Goal: Task Accomplishment & Management: Complete application form

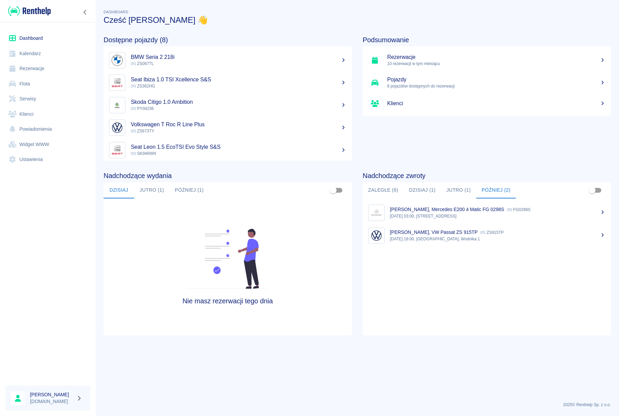
click at [30, 68] on link "Rezerwacje" at bounding box center [47, 68] width 85 height 15
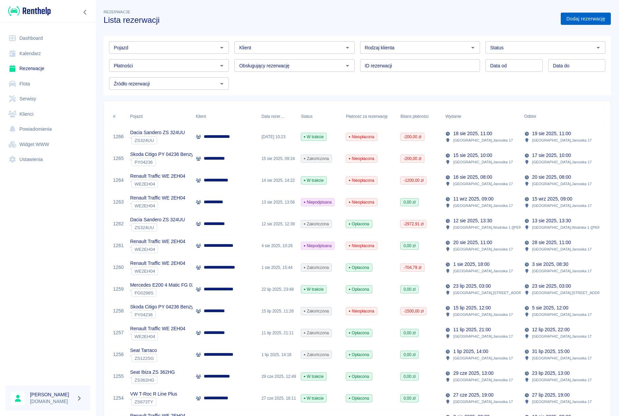
click at [561, 18] on link "Dodaj rezerwację" at bounding box center [586, 19] width 50 height 13
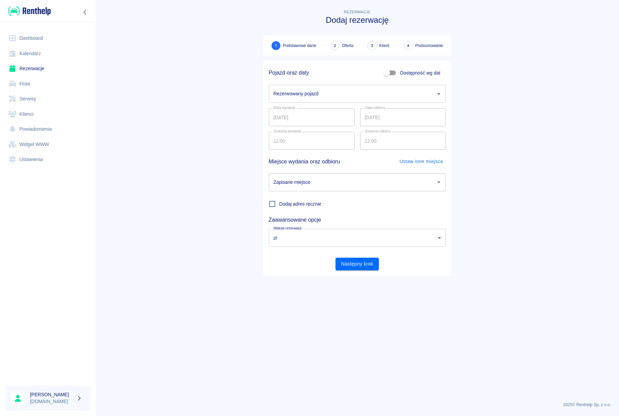
click at [395, 92] on input "Rezerwowany pojazd" at bounding box center [352, 94] width 161 height 12
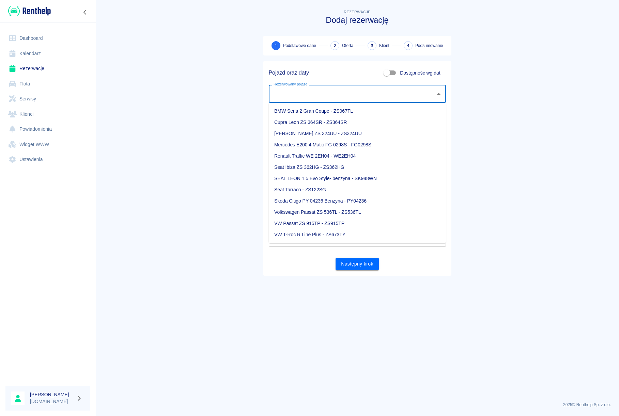
type input "a"
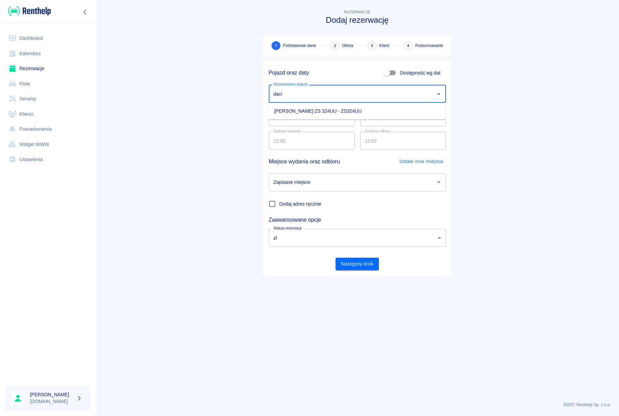
click at [339, 114] on li "[PERSON_NAME] ZS 324UU - ZS324UU" at bounding box center [357, 111] width 177 height 11
type input "[PERSON_NAME] ZS 324UU - ZS324UU"
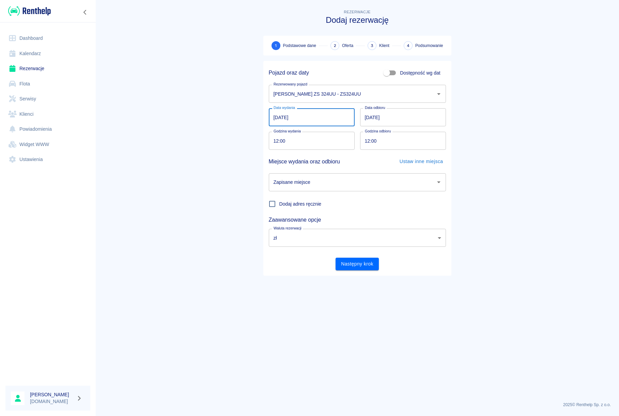
click at [297, 115] on input "[DATE]" at bounding box center [312, 117] width 86 height 18
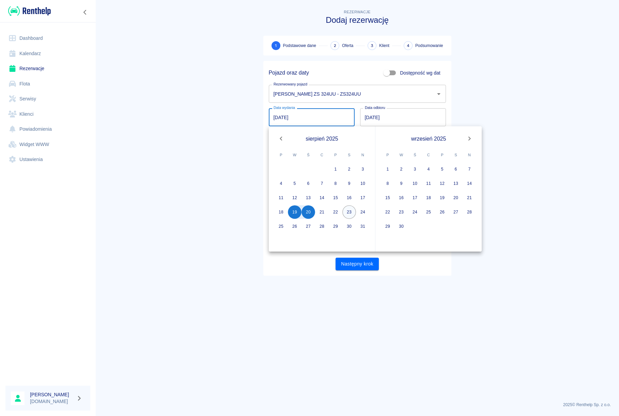
click at [348, 214] on button "23" at bounding box center [349, 212] width 14 height 14
type input "[DATE]"
type input "DD.MM.YYYY"
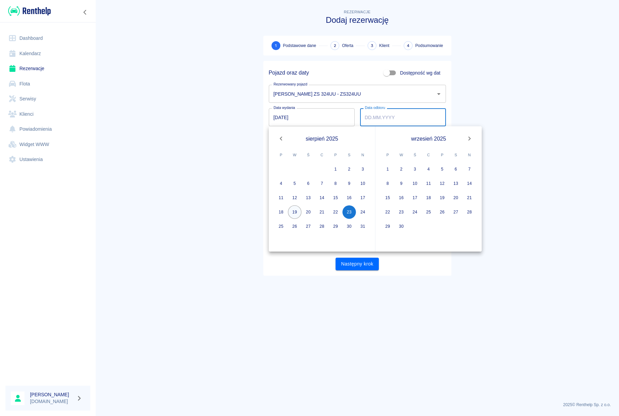
click at [296, 216] on button "19" at bounding box center [295, 212] width 14 height 14
type input "[DATE]"
click at [345, 215] on button "23" at bounding box center [349, 212] width 14 height 14
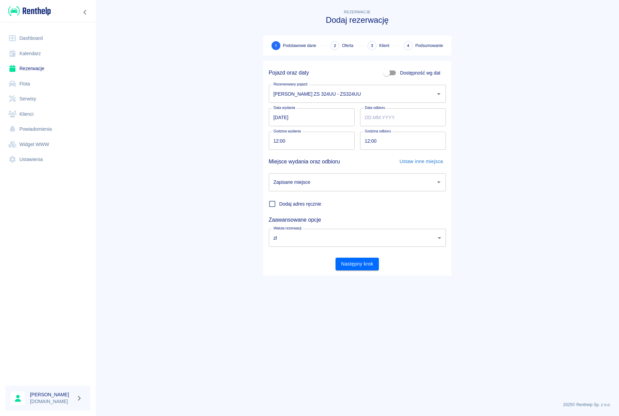
type input "[DATE]"
click at [292, 176] on div "Zapisane miejsce" at bounding box center [357, 182] width 177 height 18
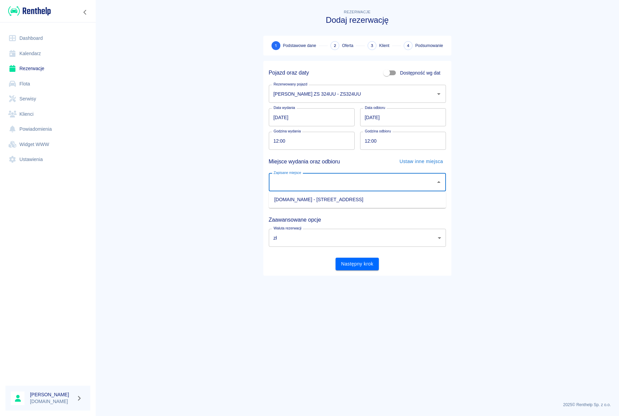
click at [291, 202] on li "[DOMAIN_NAME] - [STREET_ADDRESS]" at bounding box center [357, 199] width 177 height 11
type input "[DOMAIN_NAME] - [STREET_ADDRESS]"
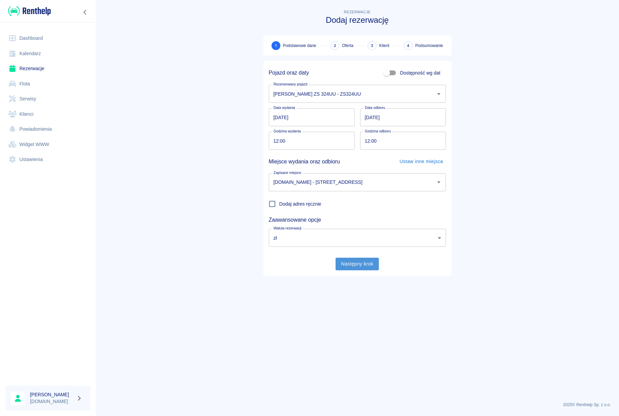
click at [347, 262] on button "Następny krok" at bounding box center [356, 264] width 43 height 13
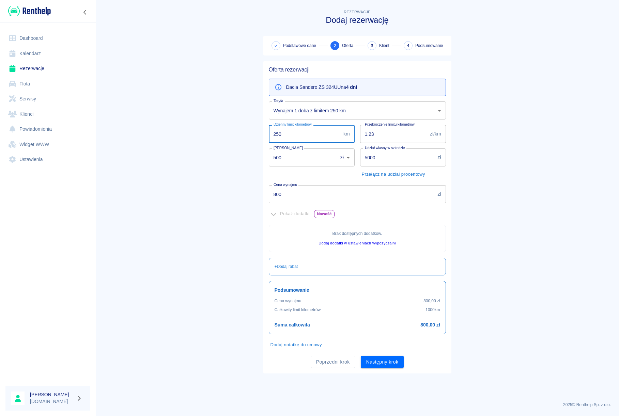
drag, startPoint x: 299, startPoint y: 134, endPoint x: 238, endPoint y: 128, distance: 61.6
click at [269, 128] on input "250" at bounding box center [305, 134] width 72 height 18
type input "200"
click at [211, 128] on main "Rezerwacje Dodaj rezerwację Podstawowe dane 2 Oferta 3 Klient 4 Podsumowanie Of…" at bounding box center [357, 202] width 524 height 388
click at [360, 154] on input "5000" at bounding box center [397, 158] width 75 height 18
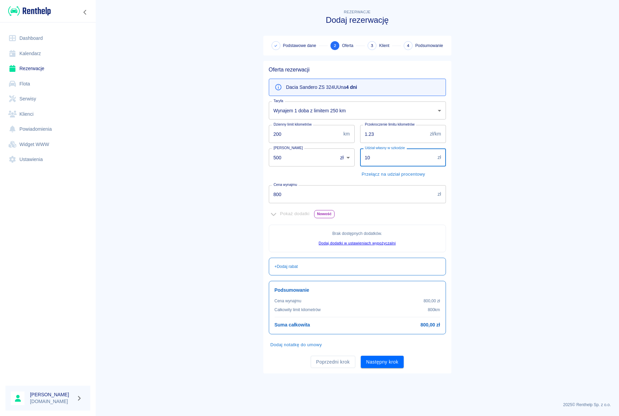
type input "1"
type input "5000"
click at [256, 160] on div "Rezerwacje Dodaj rezerwację Podstawowe dane 2 Oferta 3 Klient 4 Podsumowanie Of…" at bounding box center [357, 188] width 204 height 371
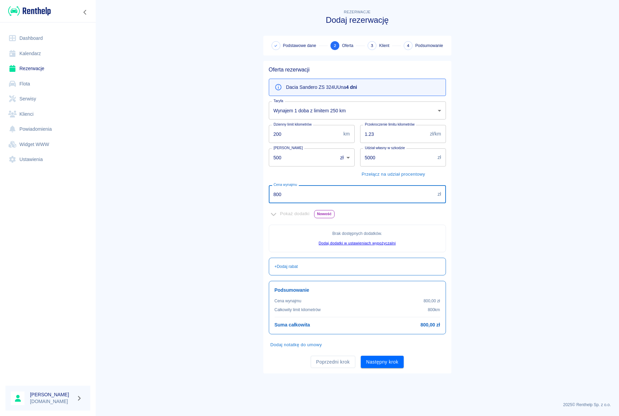
drag, startPoint x: 285, startPoint y: 195, endPoint x: 266, endPoint y: 192, distance: 18.6
click at [269, 192] on input "800" at bounding box center [352, 194] width 166 height 18
type input "676"
click at [251, 188] on main "Rezerwacje Dodaj rezerwację Podstawowe dane 2 Oferta 3 Klient 4 Podsumowanie Of…" at bounding box center [357, 202] width 524 height 388
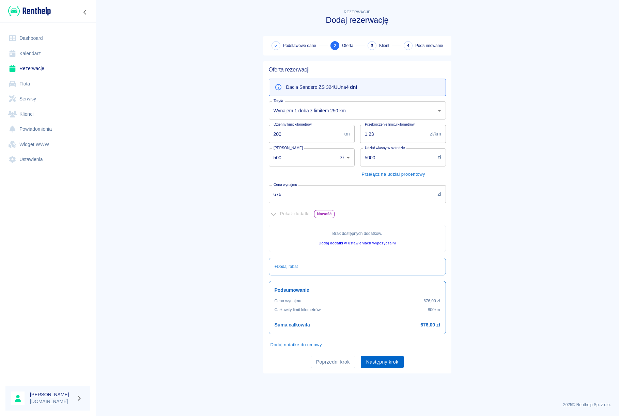
click at [378, 365] on button "Następny krok" at bounding box center [382, 362] width 43 height 13
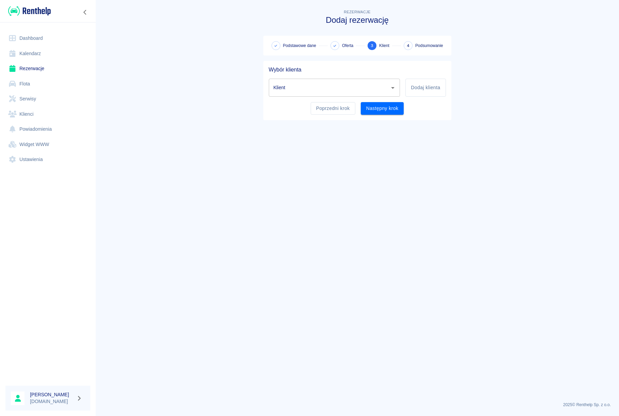
click at [302, 93] on input "Klient" at bounding box center [329, 88] width 115 height 12
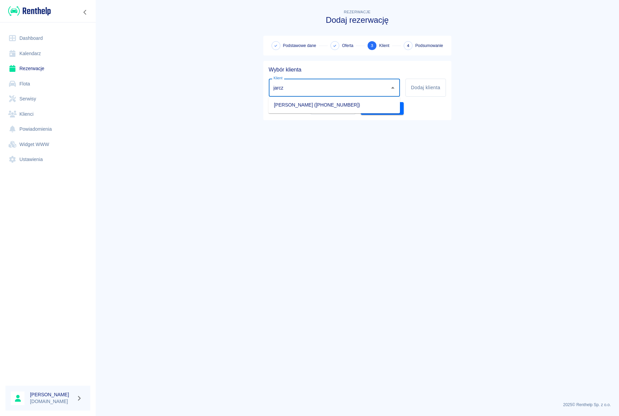
click at [321, 106] on li "[PERSON_NAME] ([PHONE_NUMBER])" at bounding box center [333, 104] width 131 height 11
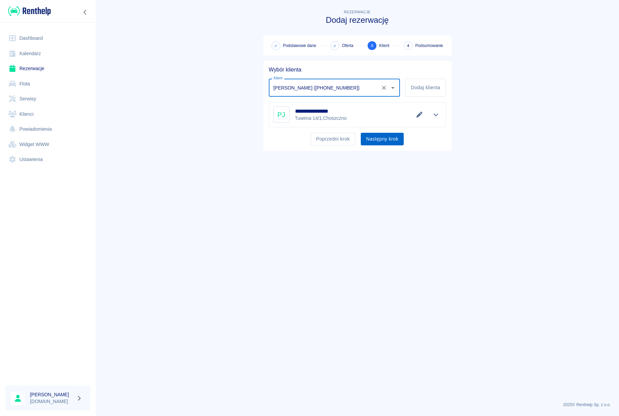
type input "[PERSON_NAME] ([PHONE_NUMBER])"
click at [377, 140] on button "Następny krok" at bounding box center [382, 139] width 43 height 13
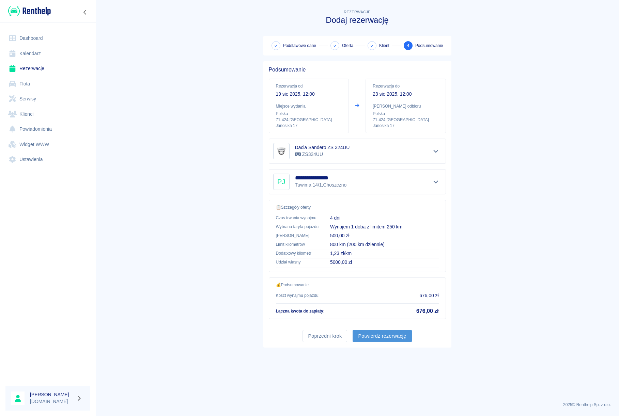
click at [391, 341] on button "Potwierdź rezerwację" at bounding box center [382, 336] width 59 height 13
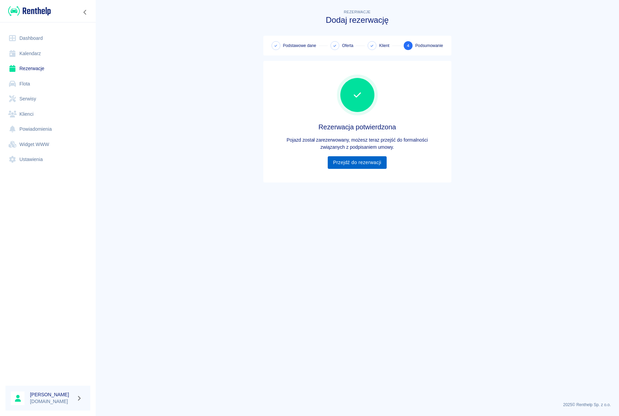
click at [362, 164] on link "Przejdź do rezerwacji" at bounding box center [357, 162] width 59 height 13
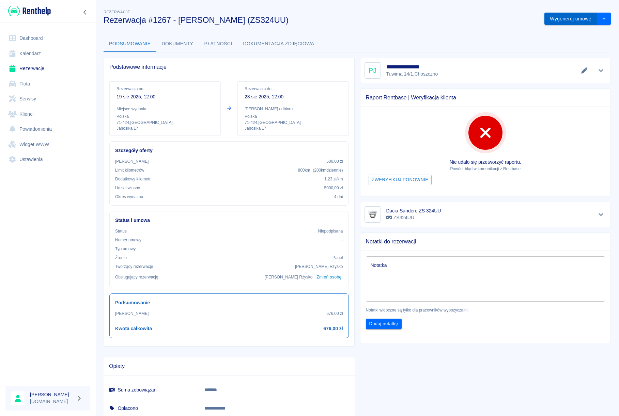
click at [559, 23] on button "Wygeneruj umowę" at bounding box center [570, 19] width 53 height 13
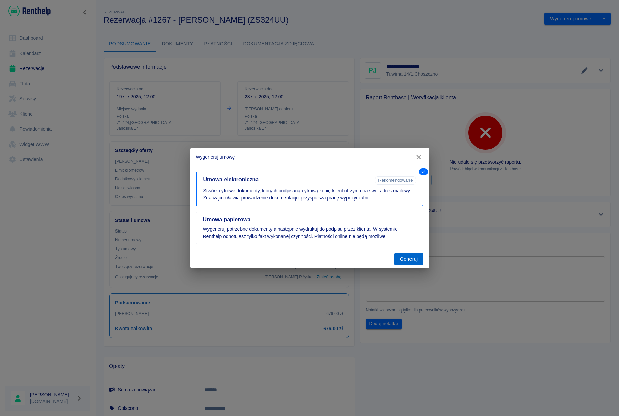
click at [408, 263] on button "Generuj" at bounding box center [408, 259] width 29 height 13
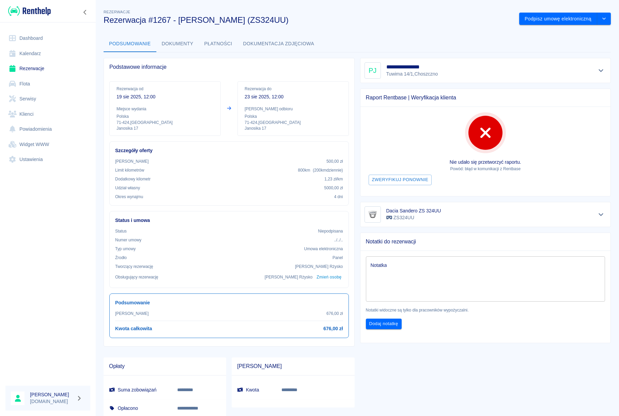
click at [41, 67] on link "Rezerwacje" at bounding box center [47, 68] width 85 height 15
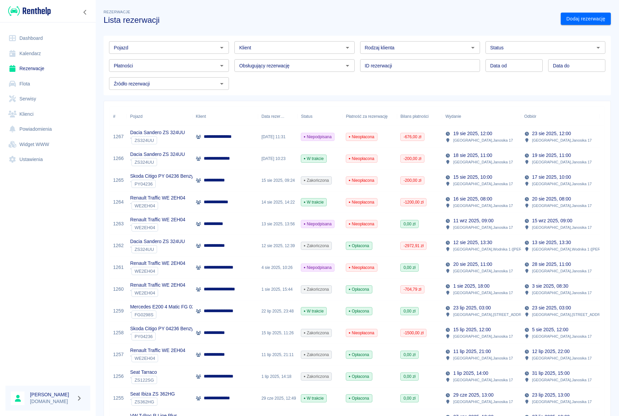
click at [221, 162] on p "**********" at bounding box center [221, 158] width 34 height 7
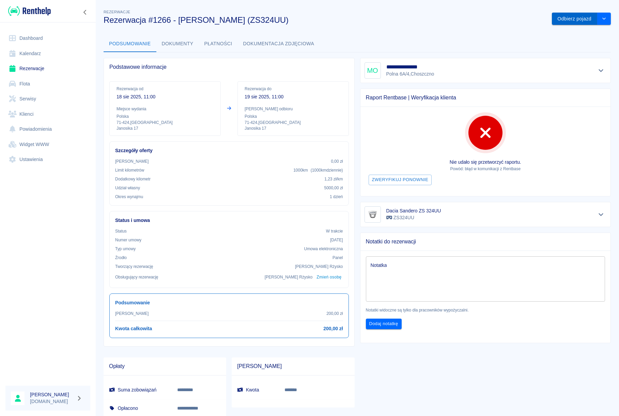
click at [560, 19] on button "Odbierz pojazd" at bounding box center [574, 19] width 45 height 13
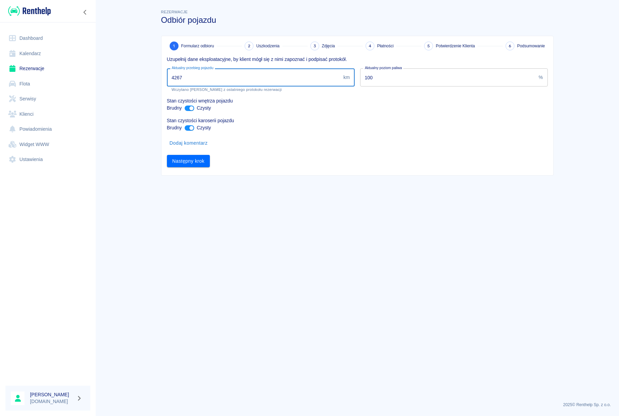
drag, startPoint x: 190, startPoint y: 79, endPoint x: 168, endPoint y: 79, distance: 22.8
click at [168, 79] on input "4267" at bounding box center [254, 77] width 174 height 18
click at [188, 80] on input "4267" at bounding box center [254, 77] width 174 height 18
type input "4"
type input "5054"
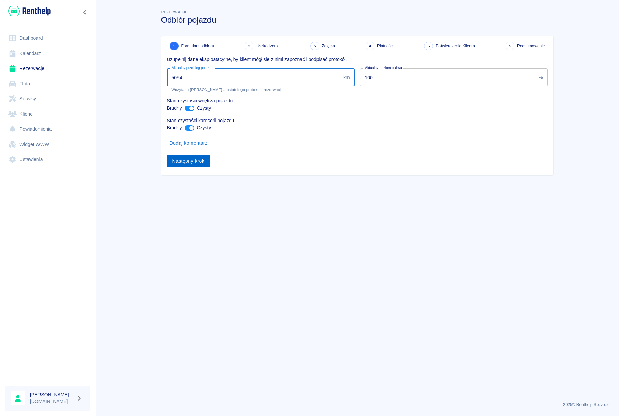
click at [192, 163] on button "Następny krok" at bounding box center [188, 161] width 43 height 13
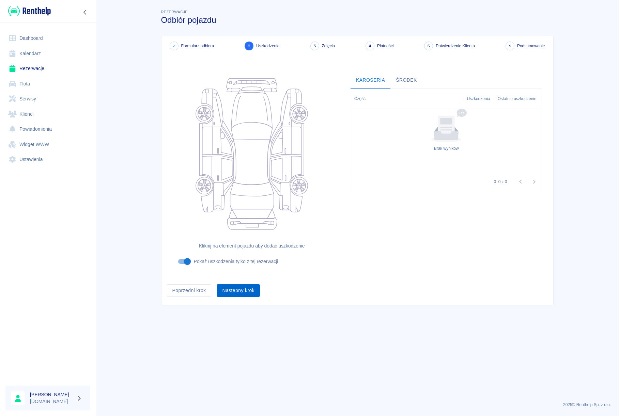
click at [240, 293] on button "Następny krok" at bounding box center [238, 290] width 43 height 13
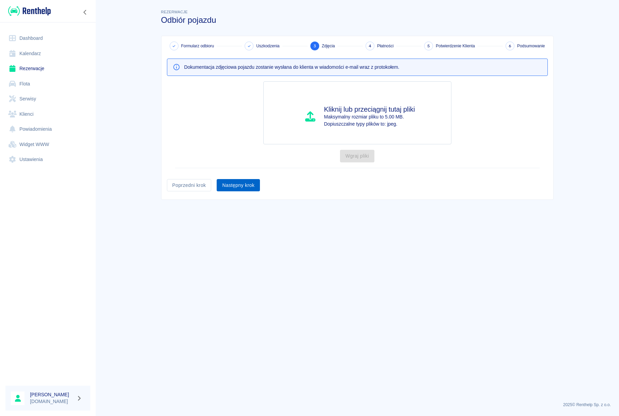
click at [244, 187] on button "Następny krok" at bounding box center [238, 185] width 43 height 13
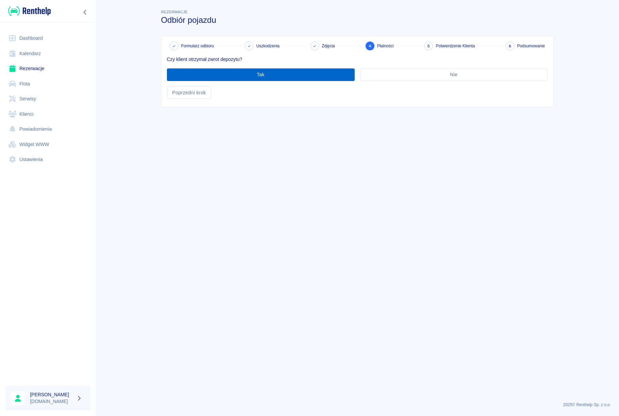
click at [241, 75] on button "Tak" at bounding box center [261, 74] width 188 height 13
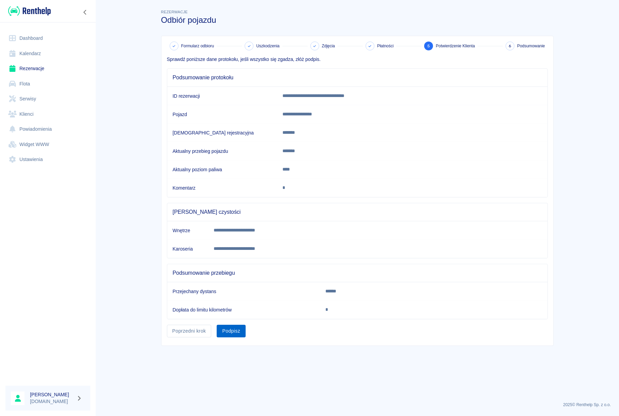
click at [239, 330] on button "Podpisz" at bounding box center [231, 331] width 29 height 13
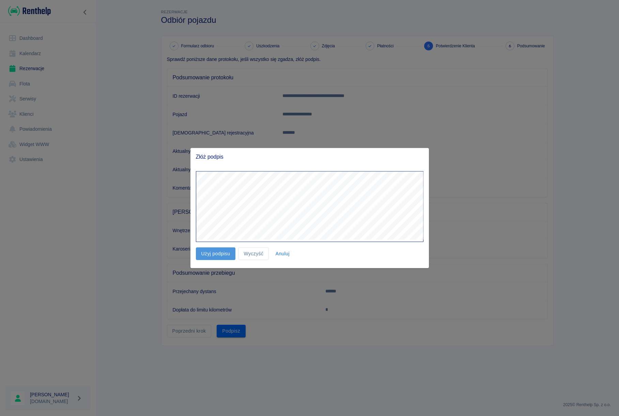
click at [221, 254] on button "Użyj podpisu" at bounding box center [216, 254] width 40 height 13
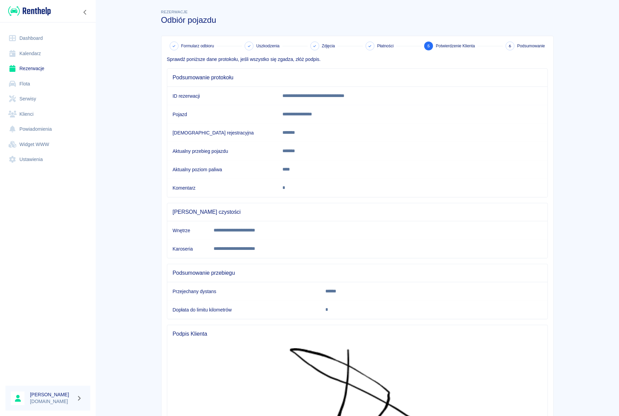
scroll to position [94, 0]
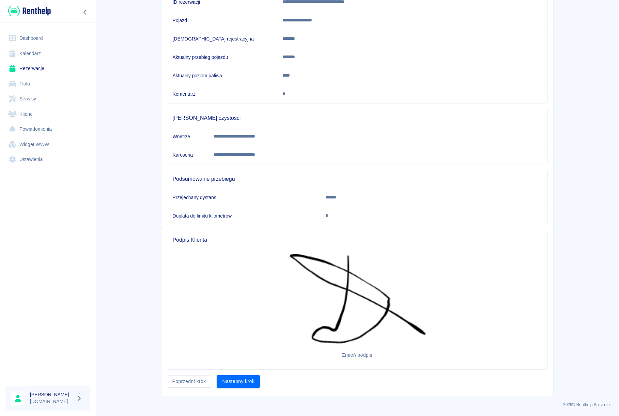
click at [253, 391] on div "**********" at bounding box center [357, 169] width 392 height 454
click at [252, 389] on div "**********" at bounding box center [357, 169] width 392 height 454
click at [250, 387] on button "Następny krok" at bounding box center [238, 381] width 43 height 13
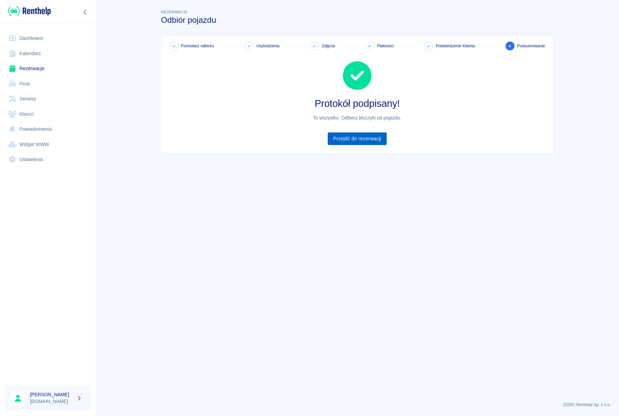
click at [360, 143] on link "Przejdź do rezerwacji" at bounding box center [357, 138] width 59 height 13
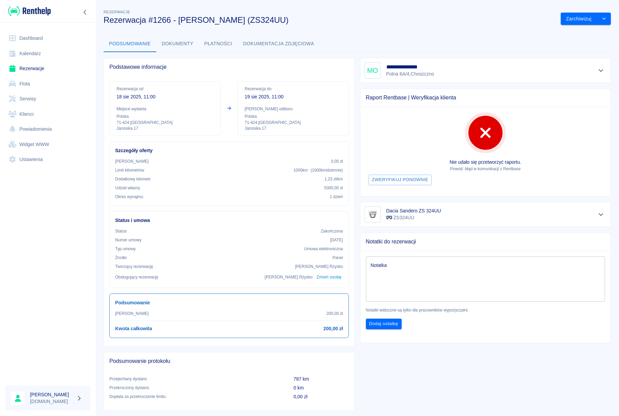
click at [36, 41] on link "Dashboard" at bounding box center [47, 38] width 85 height 15
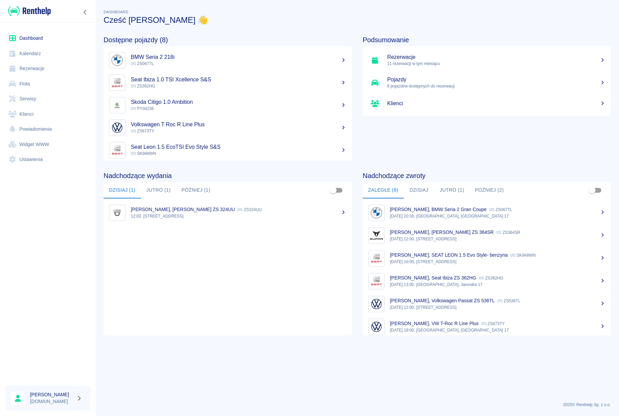
click at [453, 188] on button "Jutro (1)" at bounding box center [451, 190] width 35 height 16
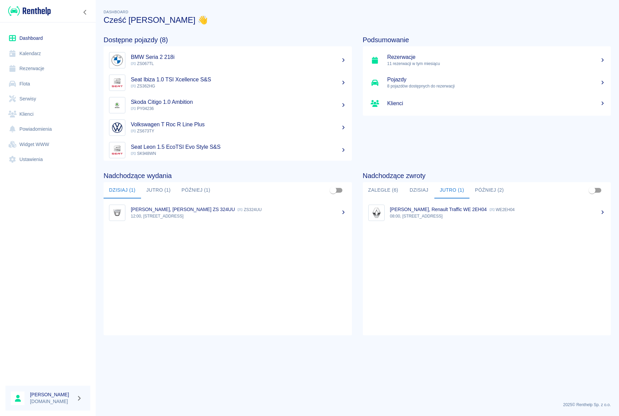
click at [482, 190] on button "Później (2)" at bounding box center [489, 190] width 40 height 16
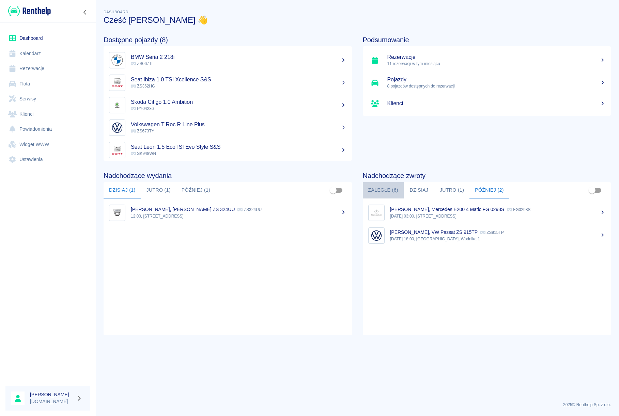
click at [375, 190] on button "Zaległe (6)" at bounding box center [383, 190] width 41 height 16
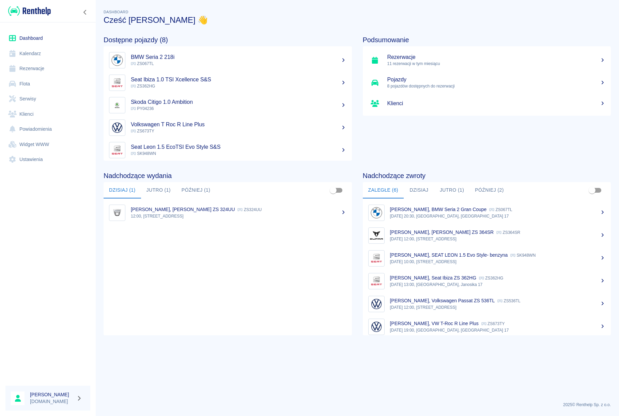
click at [478, 189] on button "Później (2)" at bounding box center [489, 190] width 40 height 16
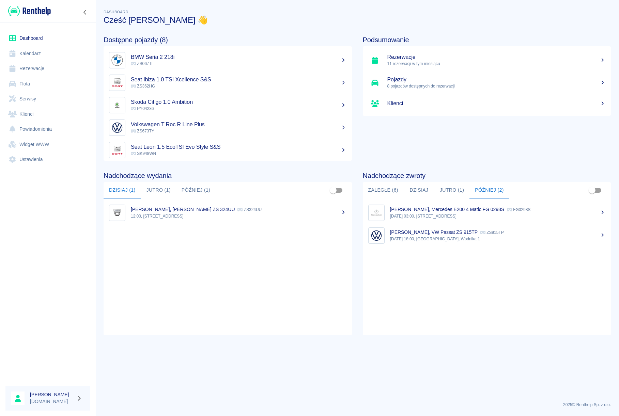
click at [33, 40] on link "Dashboard" at bounding box center [47, 38] width 85 height 15
click at [33, 73] on link "Rezerwacje" at bounding box center [47, 68] width 85 height 15
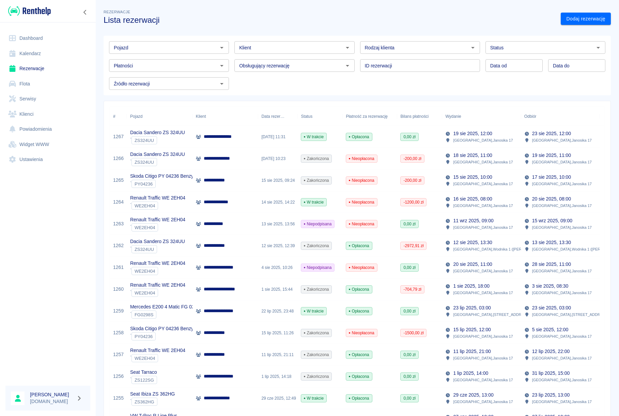
click at [23, 40] on link "Dashboard" at bounding box center [47, 38] width 85 height 15
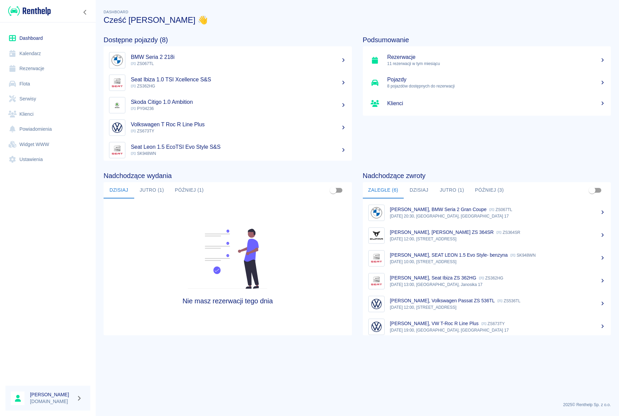
click at [477, 193] on button "Później (3)" at bounding box center [489, 190] width 40 height 16
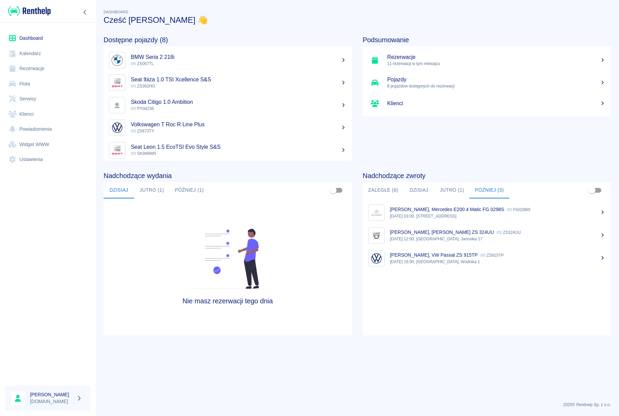
click at [27, 32] on link "Dashboard" at bounding box center [47, 38] width 85 height 15
click at [33, 72] on link "Rezerwacje" at bounding box center [47, 68] width 85 height 15
